Goal: Task Accomplishment & Management: Manage account settings

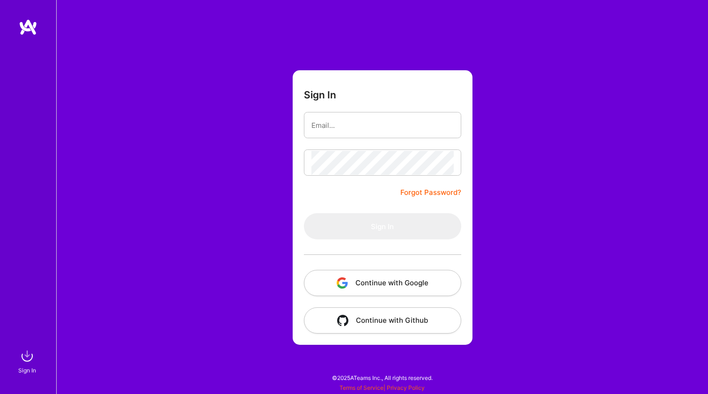
click at [375, 285] on button "Continue with Google" at bounding box center [382, 283] width 157 height 26
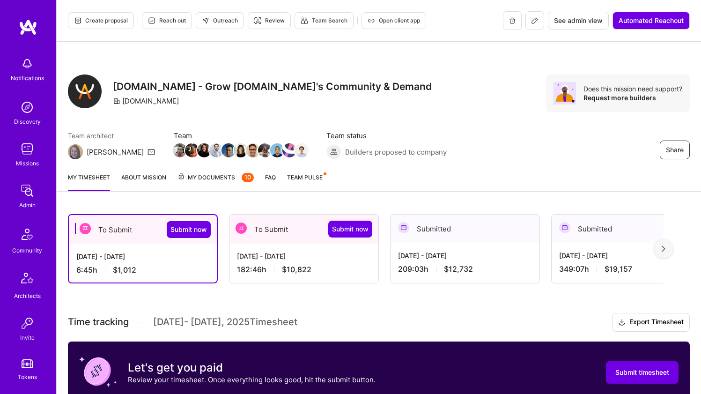
click at [157, 273] on div "6:45 h $1,012" at bounding box center [142, 270] width 133 height 10
click at [161, 270] on div "6:45 h $1,012" at bounding box center [142, 270] width 133 height 10
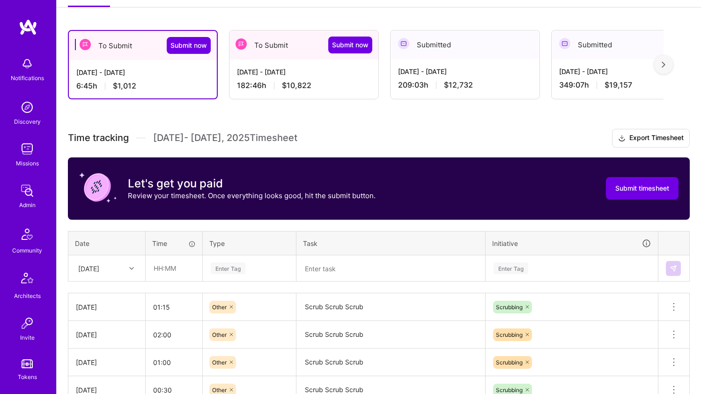
scroll to position [264, 0]
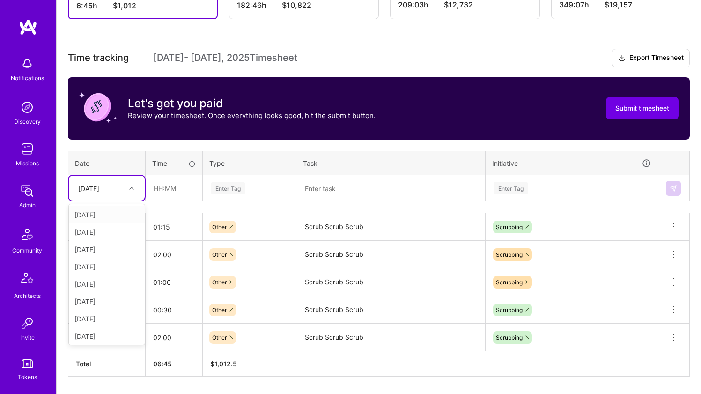
click at [122, 193] on div "Wed, Oct 15" at bounding box center [99, 187] width 52 height 15
click at [114, 297] on div "Sun, Oct 12" at bounding box center [107, 299] width 76 height 17
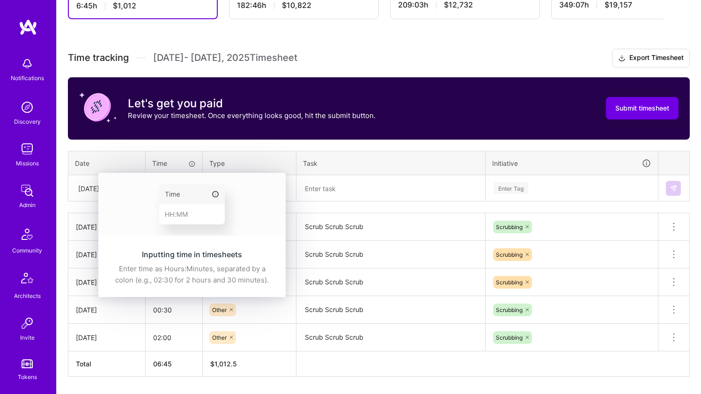
click at [184, 238] on div "Inputting time in timesheets Enter time as Hours:Minutes, separated by a colon …" at bounding box center [191, 267] width 187 height 59
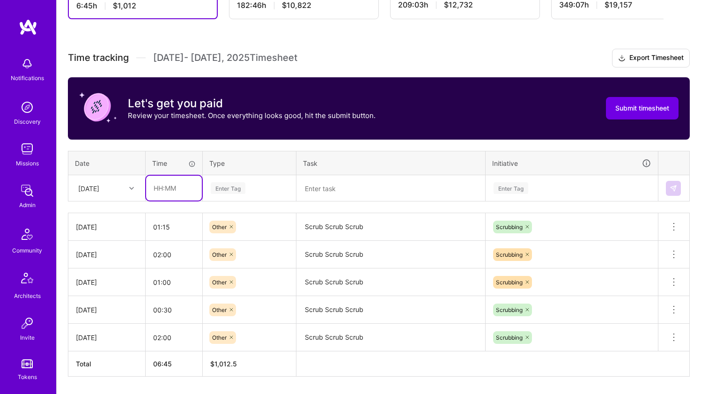
click at [186, 186] on input "text" at bounding box center [174, 187] width 56 height 25
type input "01:30"
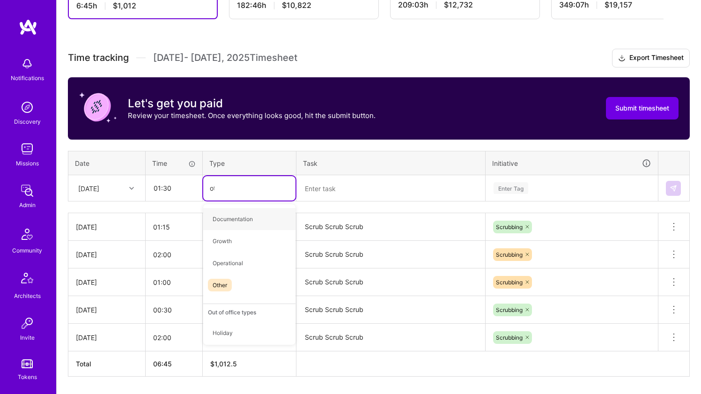
type input "oth"
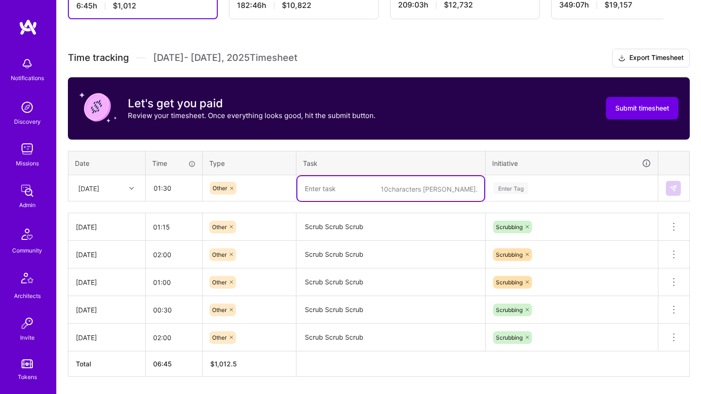
paste textarea "Scrub Scrub Scrub"
type textarea "Scrub Scrub Scrub"
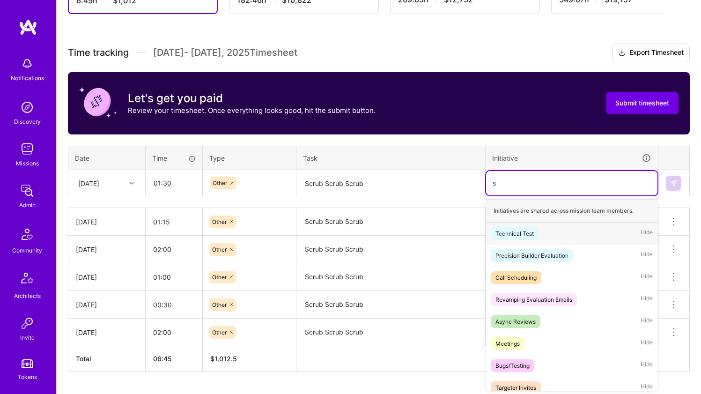
scroll to position [270, 0]
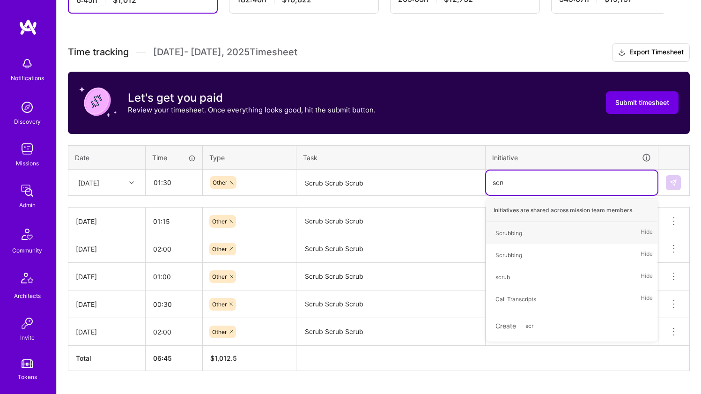
type input "scrub"
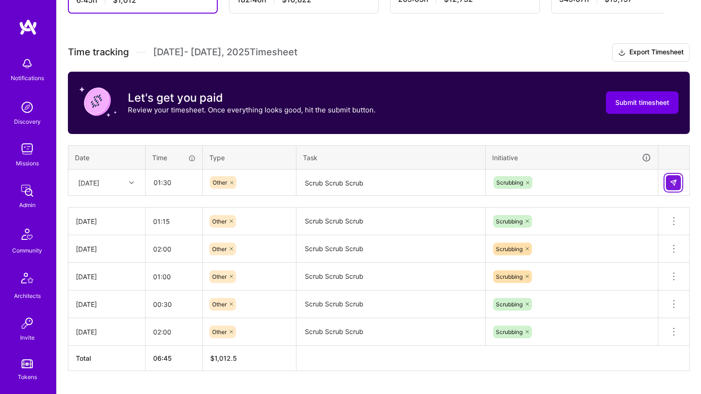
click at [678, 180] on button at bounding box center [672, 182] width 15 height 15
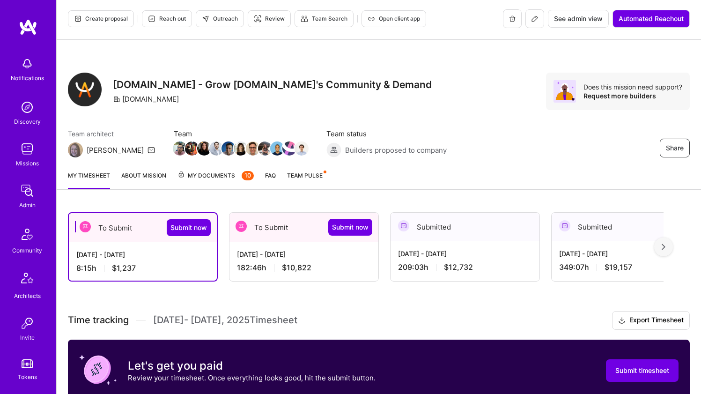
scroll to position [4, 0]
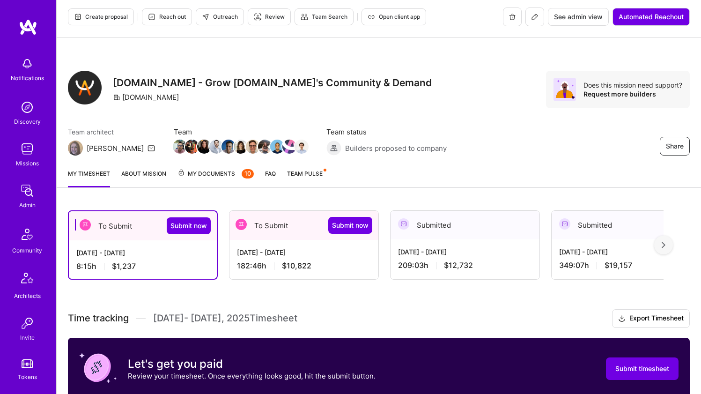
click at [325, 253] on div "Sep 16 - Sep 30, 2025" at bounding box center [304, 252] width 134 height 10
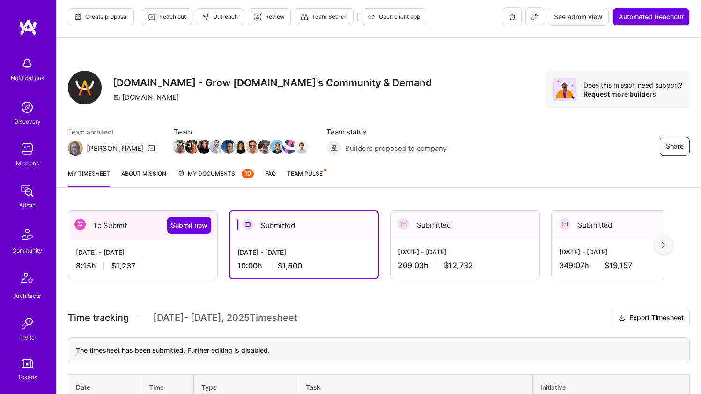
click at [174, 251] on div "Oct 1 - Oct 15, 2025" at bounding box center [143, 252] width 134 height 10
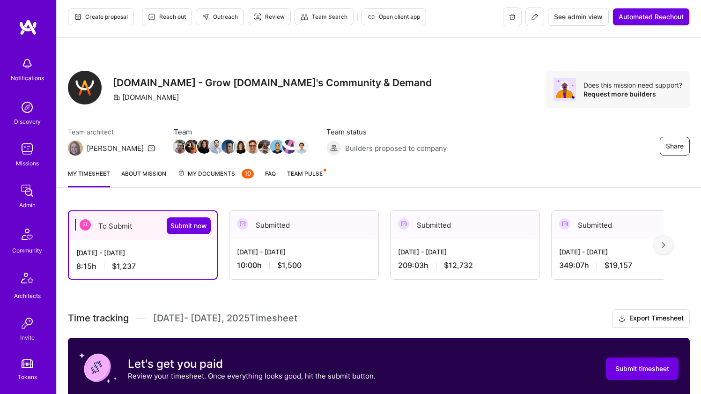
click at [451, 264] on span "$12,732" at bounding box center [458, 265] width 29 height 10
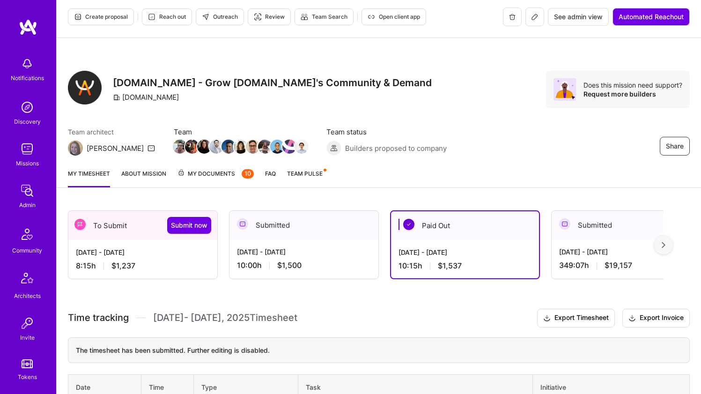
click at [310, 259] on div "Sep 16 - Sep 30, 2025 10:00 h $1,500" at bounding box center [303, 258] width 149 height 38
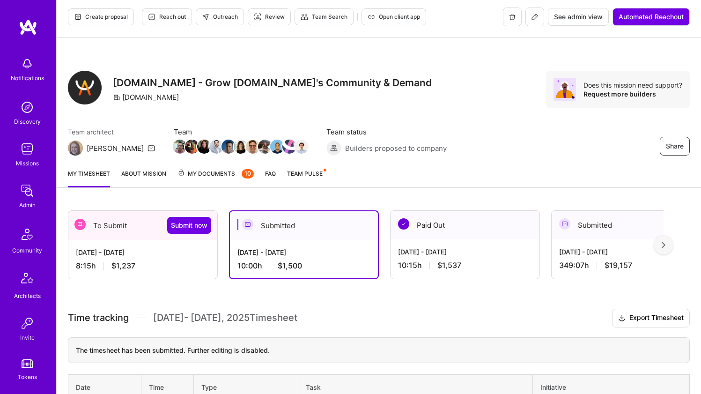
click at [193, 262] on div "8:15 h $1,237" at bounding box center [143, 266] width 134 height 10
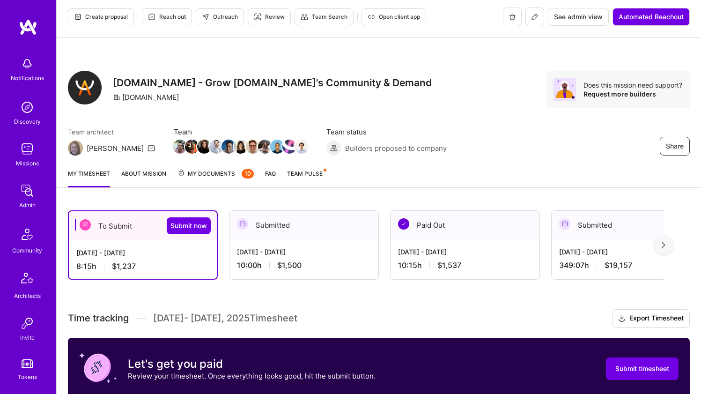
click at [257, 261] on div "10:00 h $1,500" at bounding box center [304, 265] width 134 height 10
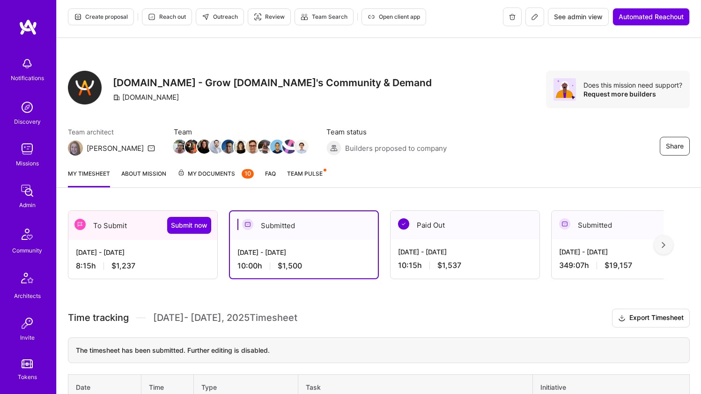
click at [188, 266] on div "8:15 h $1,237" at bounding box center [143, 266] width 134 height 10
